Goal: Check status: Check status

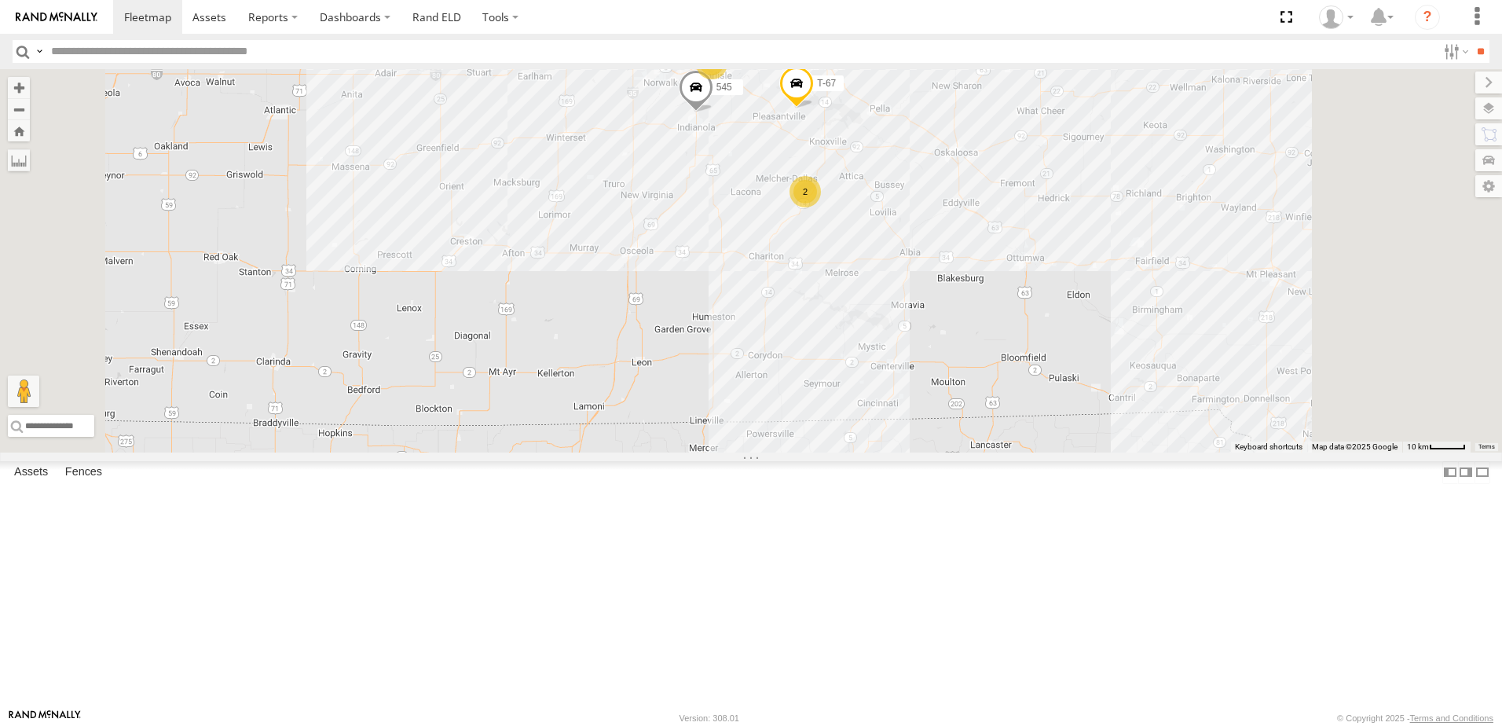
click at [0, 0] on div "47" at bounding box center [0, 0] width 0 height 0
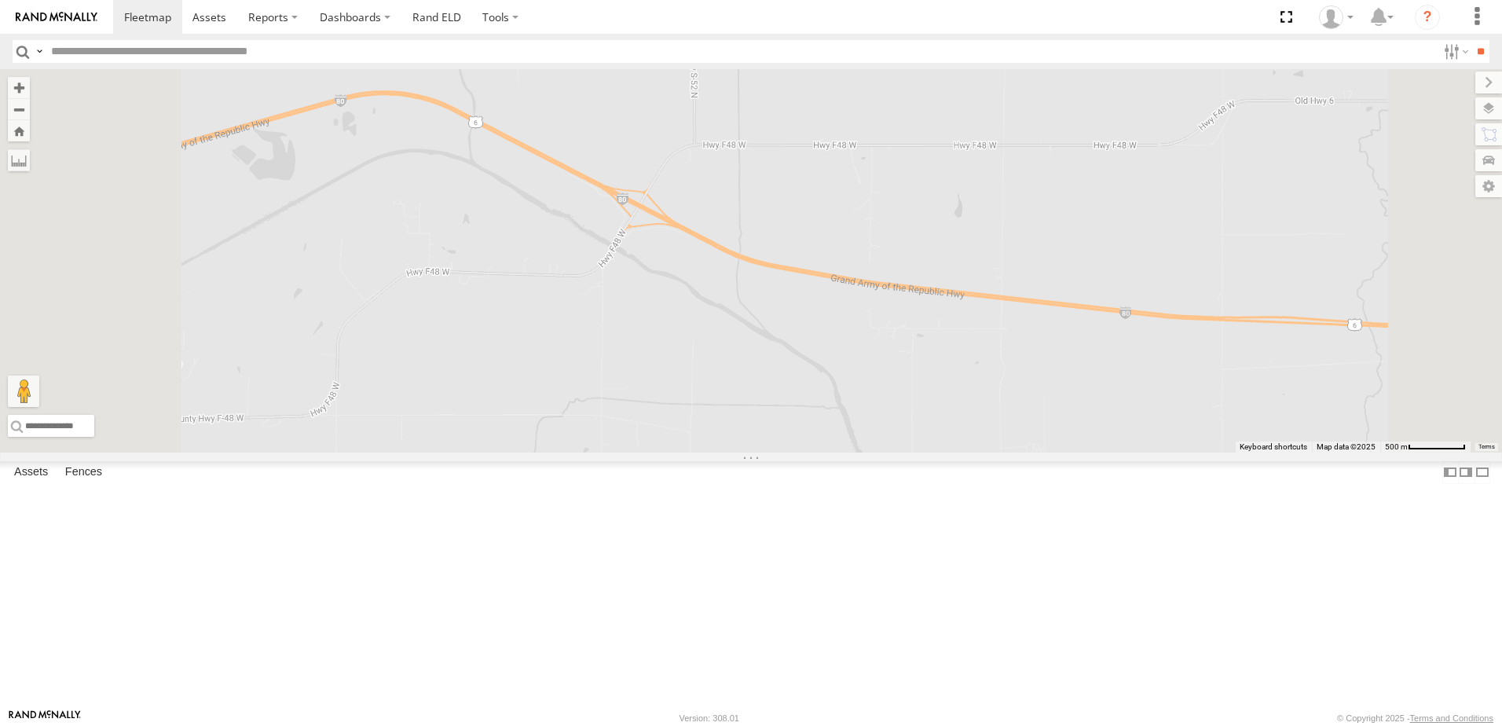
click at [0, 0] on div "49" at bounding box center [0, 0] width 0 height 0
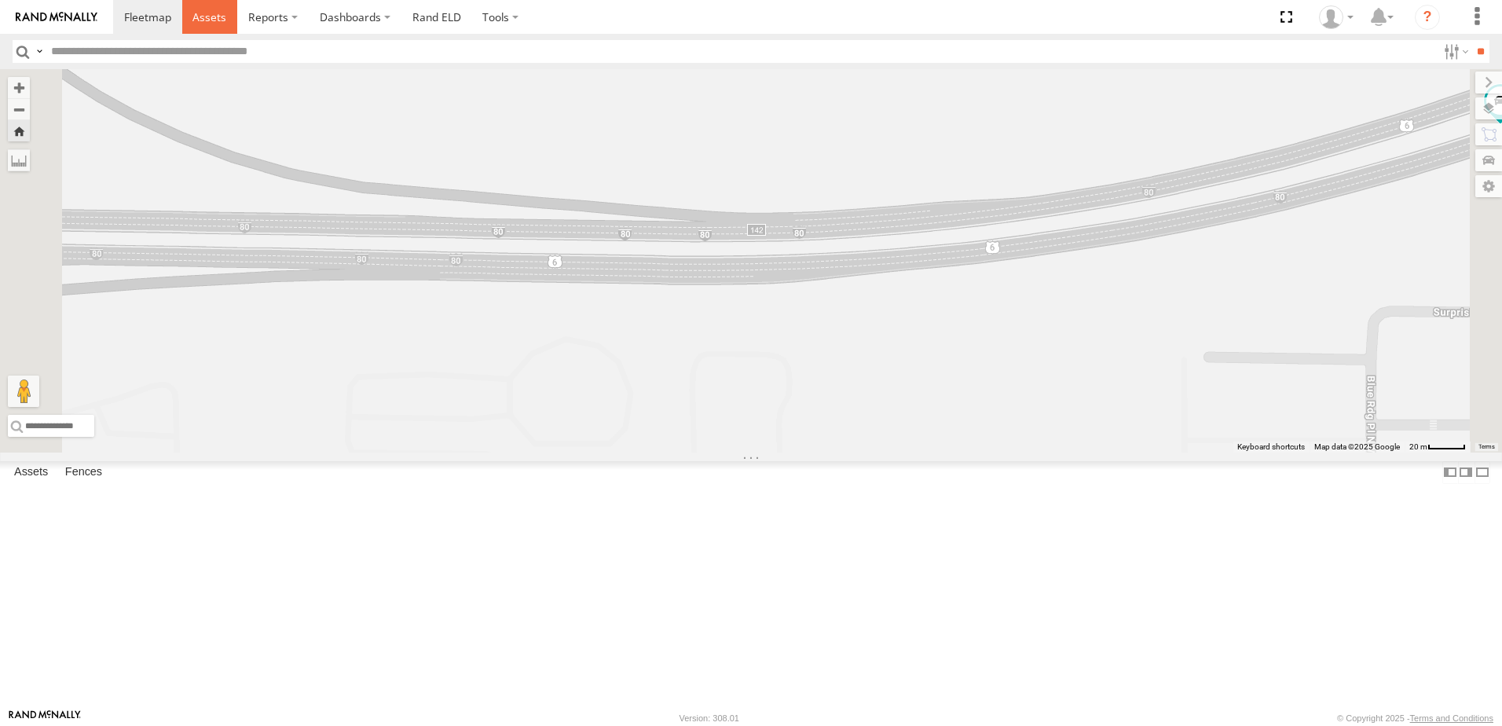
click at [208, 13] on span at bounding box center [209, 16] width 34 height 15
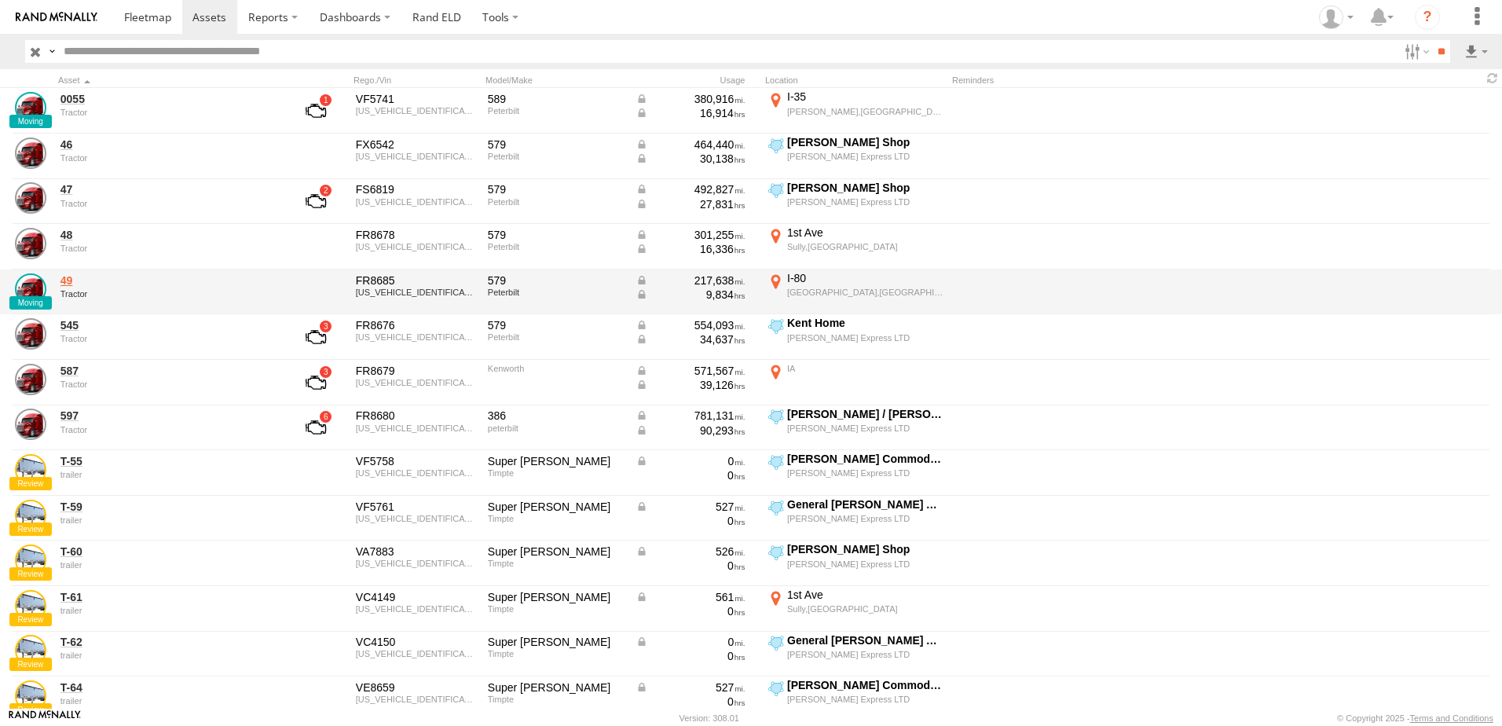
click at [67, 284] on link "49" at bounding box center [167, 280] width 215 height 14
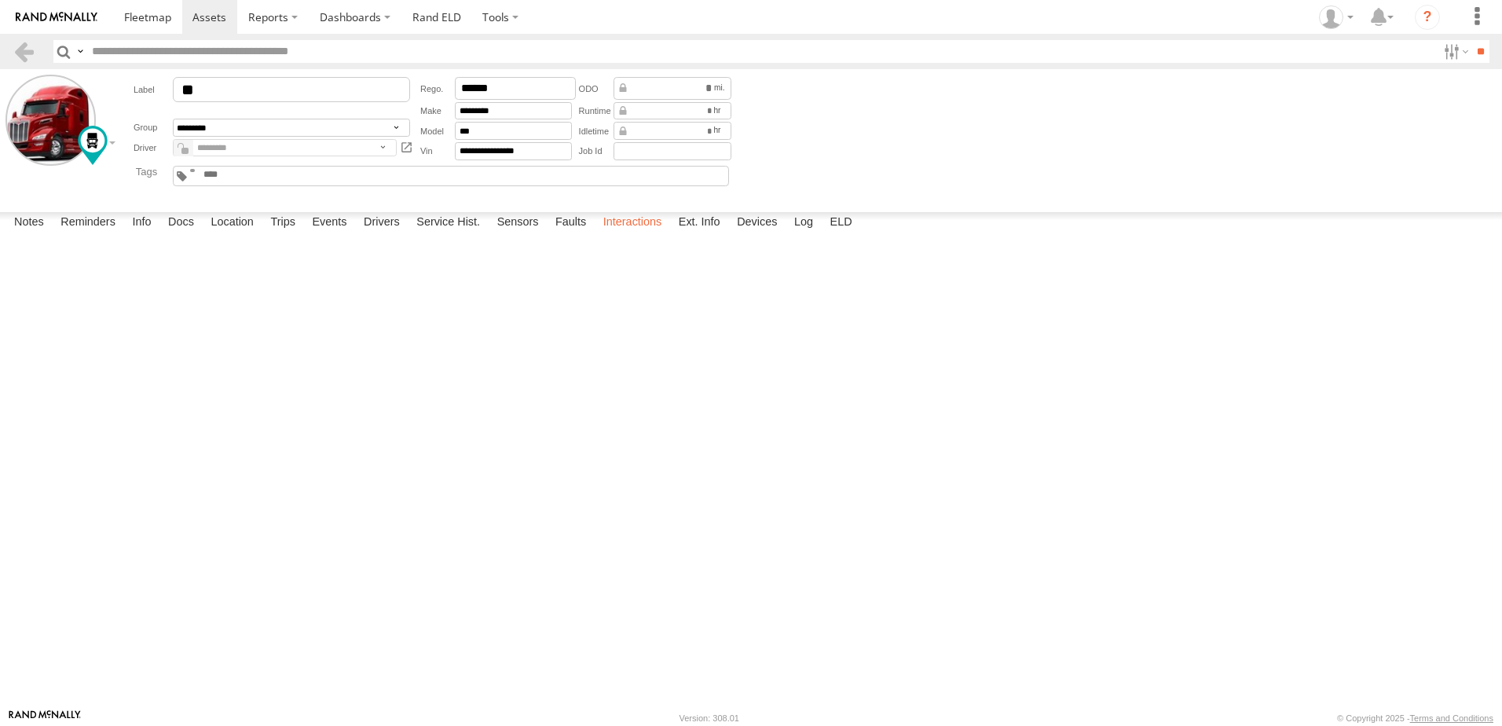
click at [643, 234] on label "Interactions" at bounding box center [632, 223] width 75 height 22
click at [226, 234] on label "Location" at bounding box center [232, 223] width 59 height 22
